Goal: Information Seeking & Learning: Learn about a topic

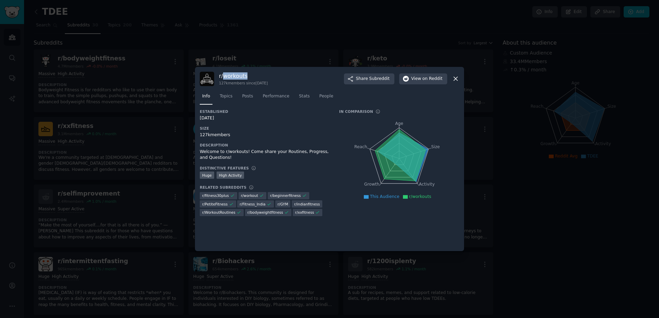
scroll to position [373, 0]
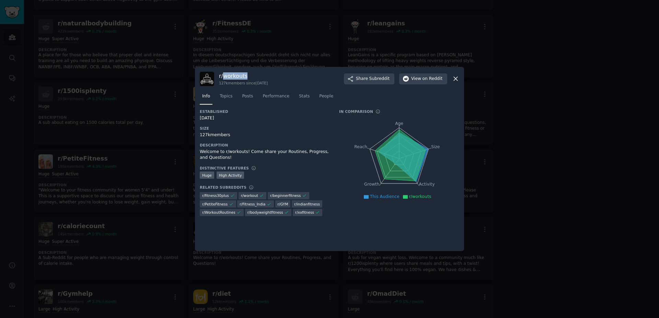
click at [456, 79] on icon at bounding box center [456, 79] width 4 height 4
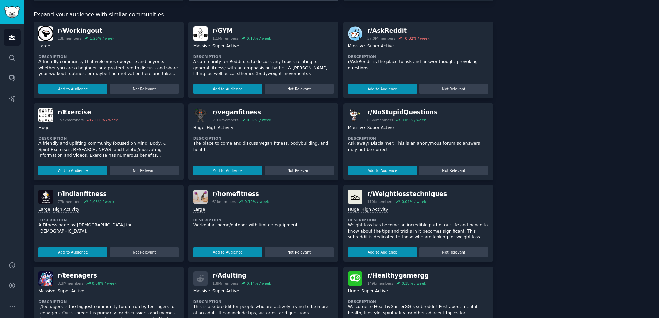
scroll to position [755, 0]
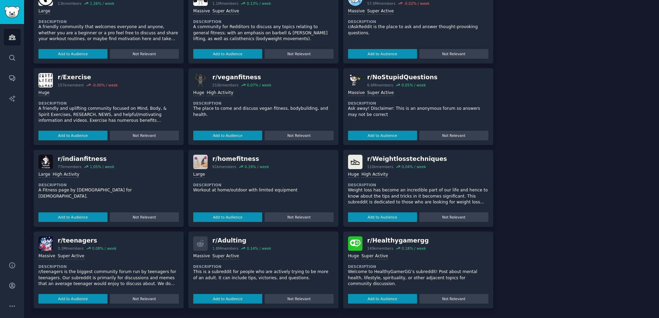
click at [385, 176] on div "Huge High Activity" at bounding box center [418, 175] width 140 height 7
click at [398, 159] on div "r/ Weightlosstechniques" at bounding box center [407, 159] width 80 height 9
click at [351, 159] on img at bounding box center [355, 162] width 14 height 14
click at [471, 173] on div "Huge High Activity" at bounding box center [418, 175] width 140 height 7
click at [393, 194] on p "Weight loss has become an incredible part of our life and hence to know about t…" at bounding box center [418, 196] width 140 height 18
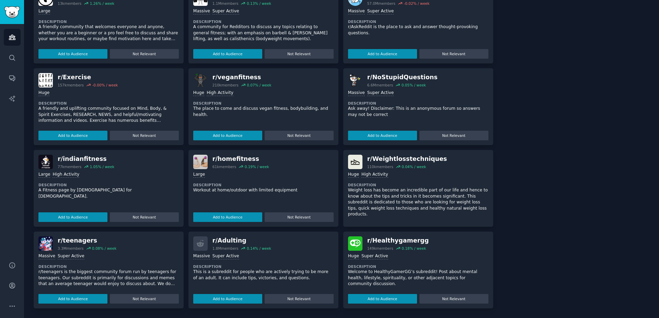
click at [385, 222] on button "Add to Audience" at bounding box center [382, 227] width 69 height 10
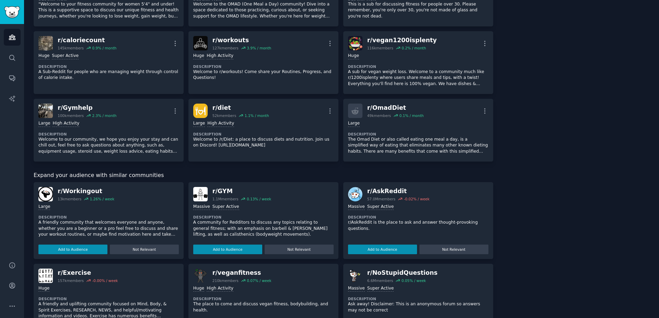
scroll to position [481, 0]
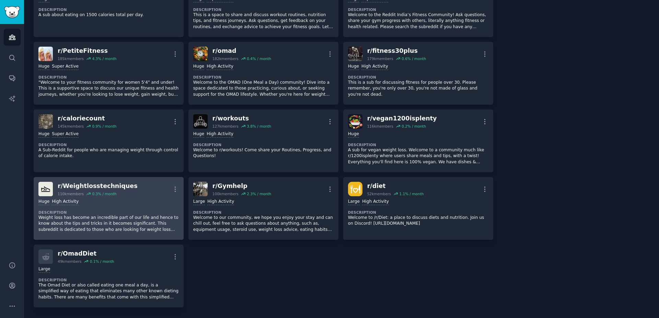
click at [76, 182] on div "r/ Weightlosstechniques" at bounding box center [98, 186] width 80 height 9
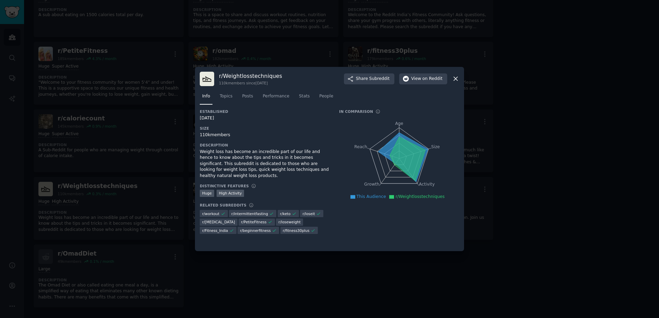
click at [455, 78] on icon at bounding box center [455, 78] width 7 height 7
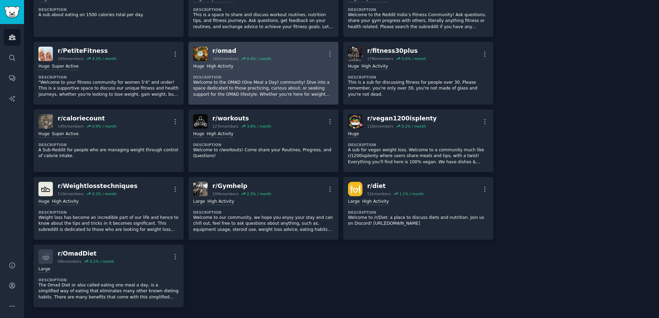
click at [317, 73] on div "Huge High Activity Description Welcome to the OMAD (One Meal a Day) community! …" at bounding box center [263, 80] width 140 height 39
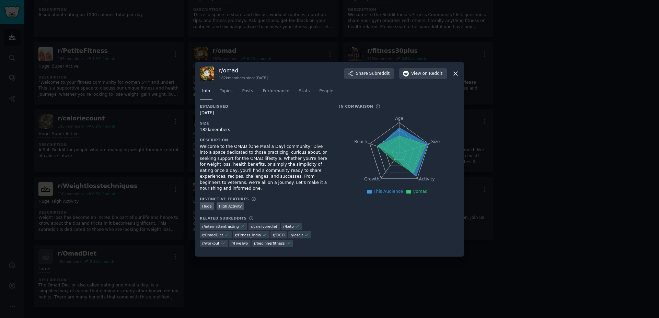
click at [149, 82] on div at bounding box center [329, 159] width 659 height 318
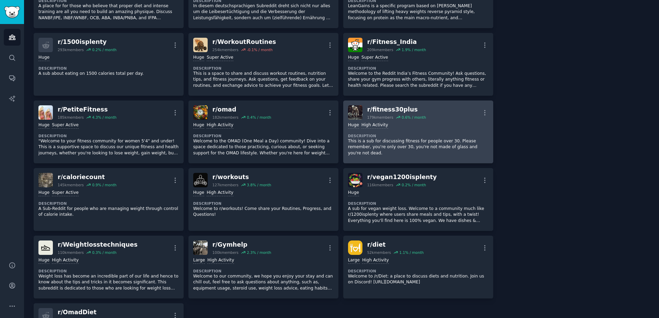
scroll to position [403, 0]
